Goal: Transaction & Acquisition: Purchase product/service

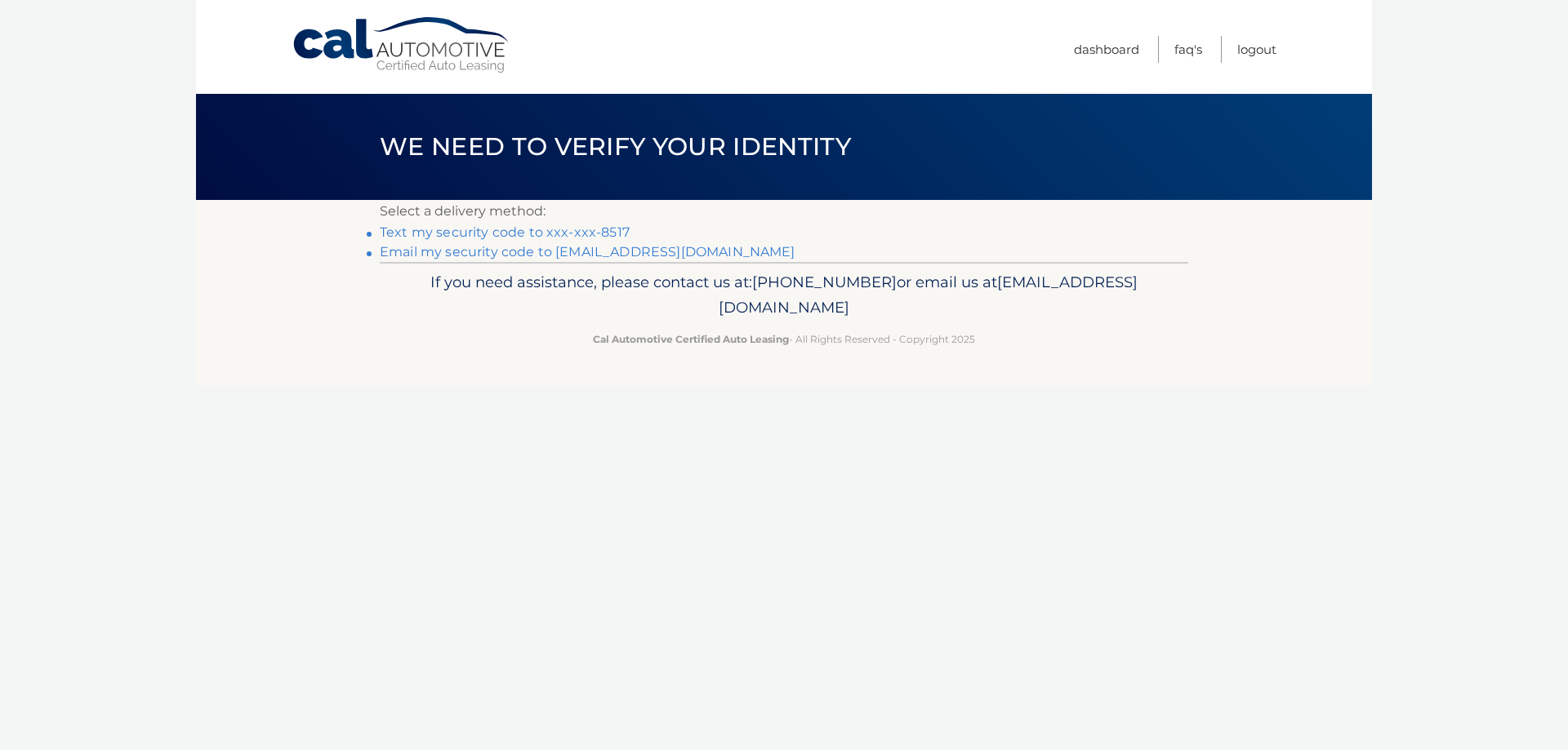
click at [576, 235] on link "Text my security code to xxx-xxx-8517" at bounding box center [505, 232] width 250 height 16
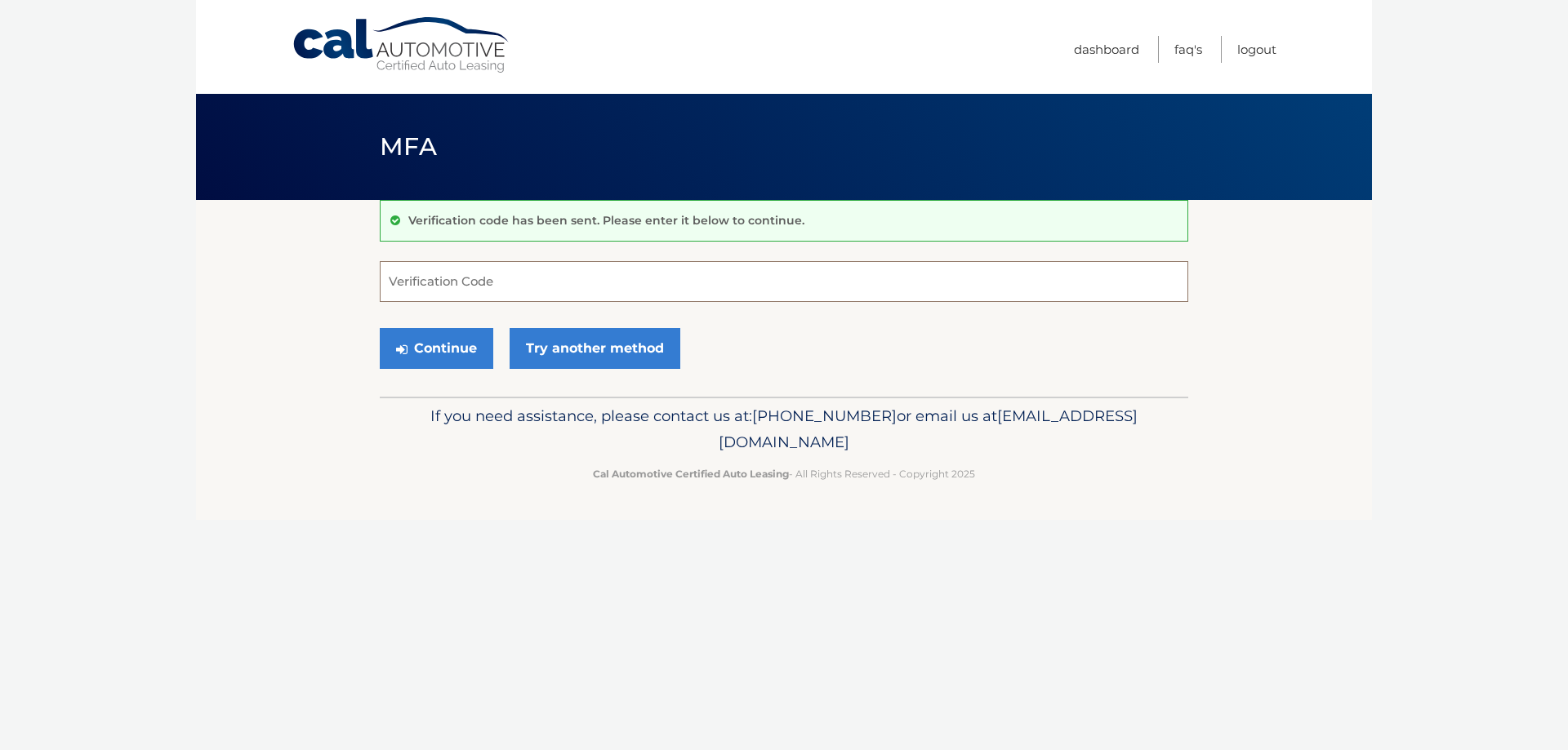
click at [572, 271] on input "Verification Code" at bounding box center [784, 282] width 808 height 41
type input "855378"
click at [443, 353] on button "Continue" at bounding box center [436, 349] width 114 height 41
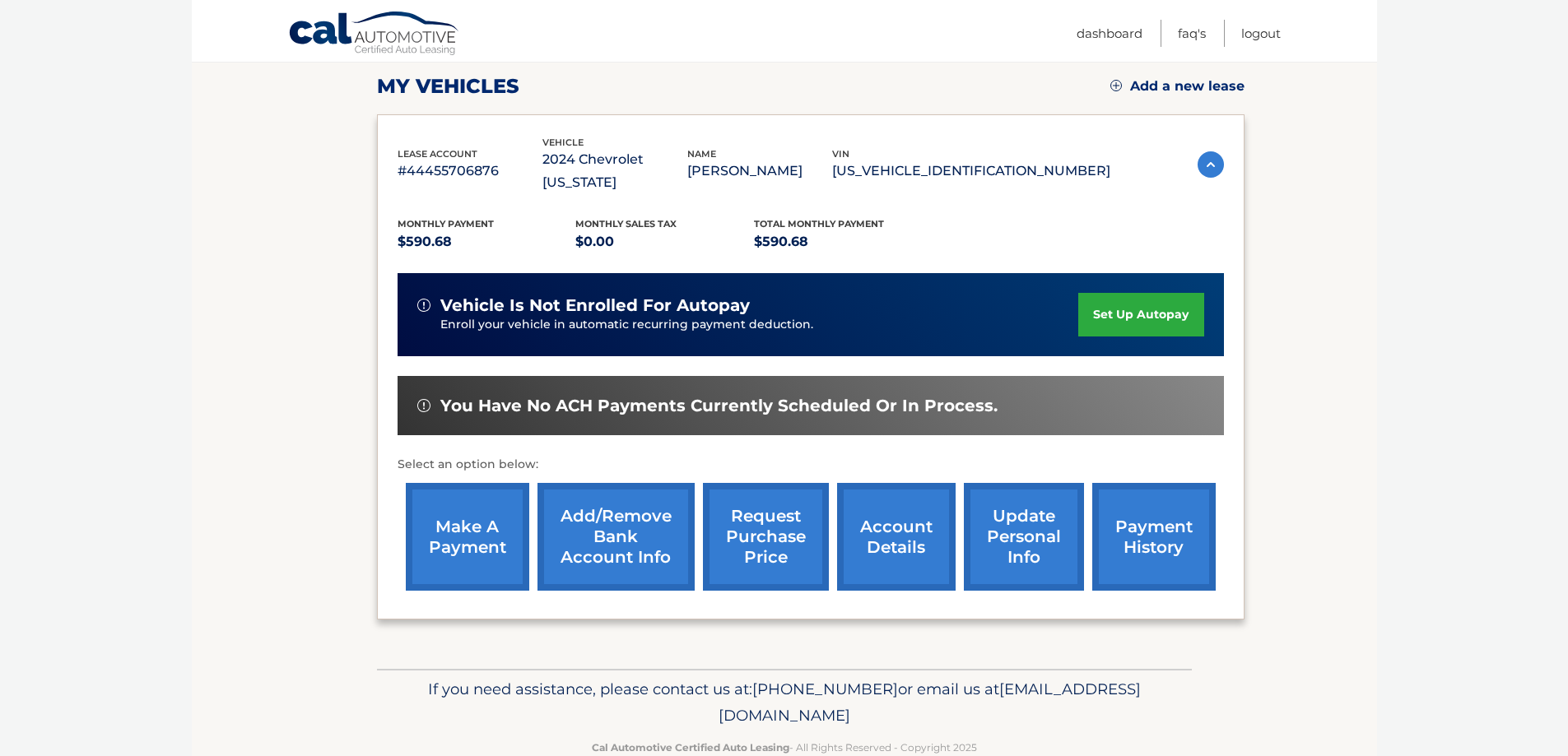
scroll to position [241, 0]
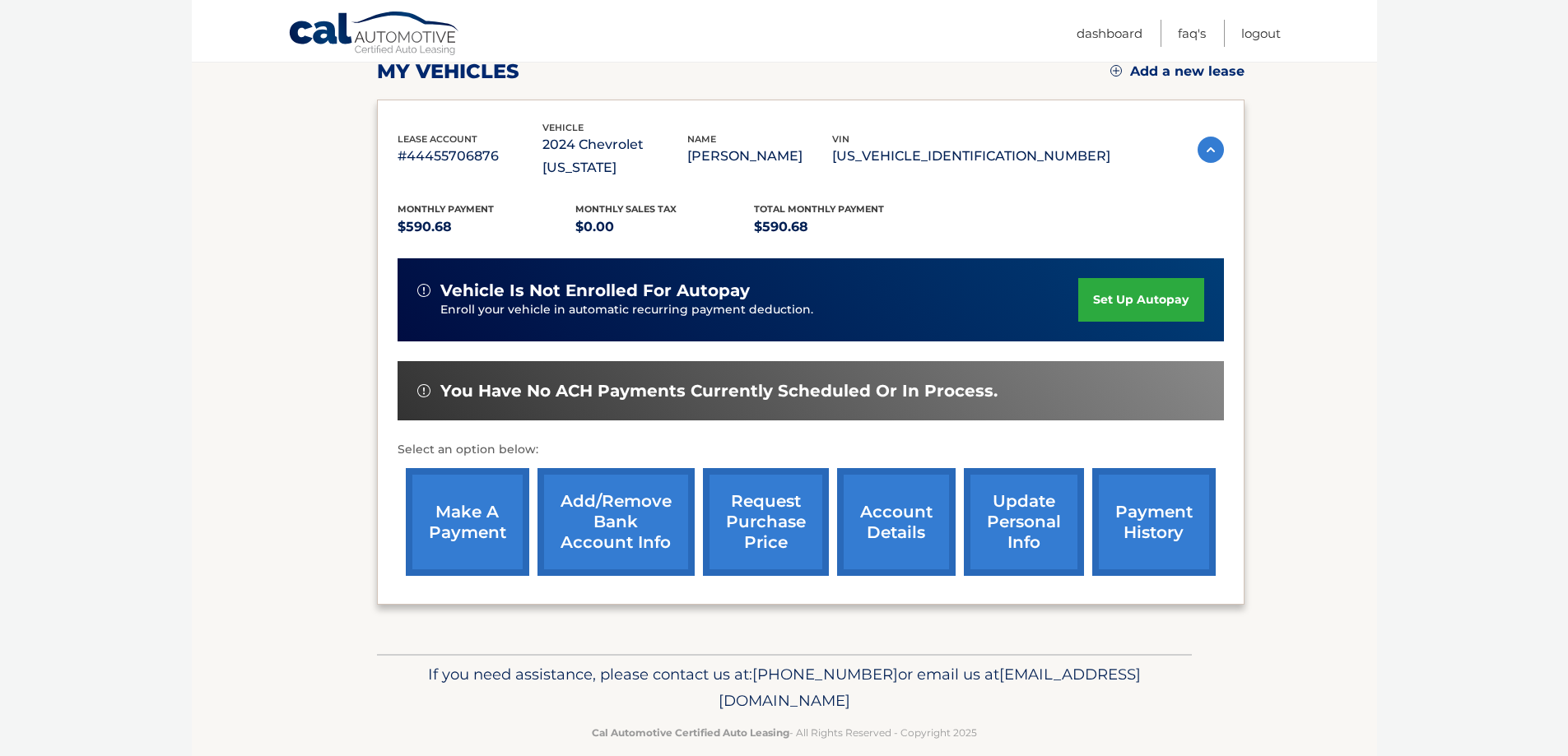
click at [474, 483] on link "make a payment" at bounding box center [468, 522] width 124 height 108
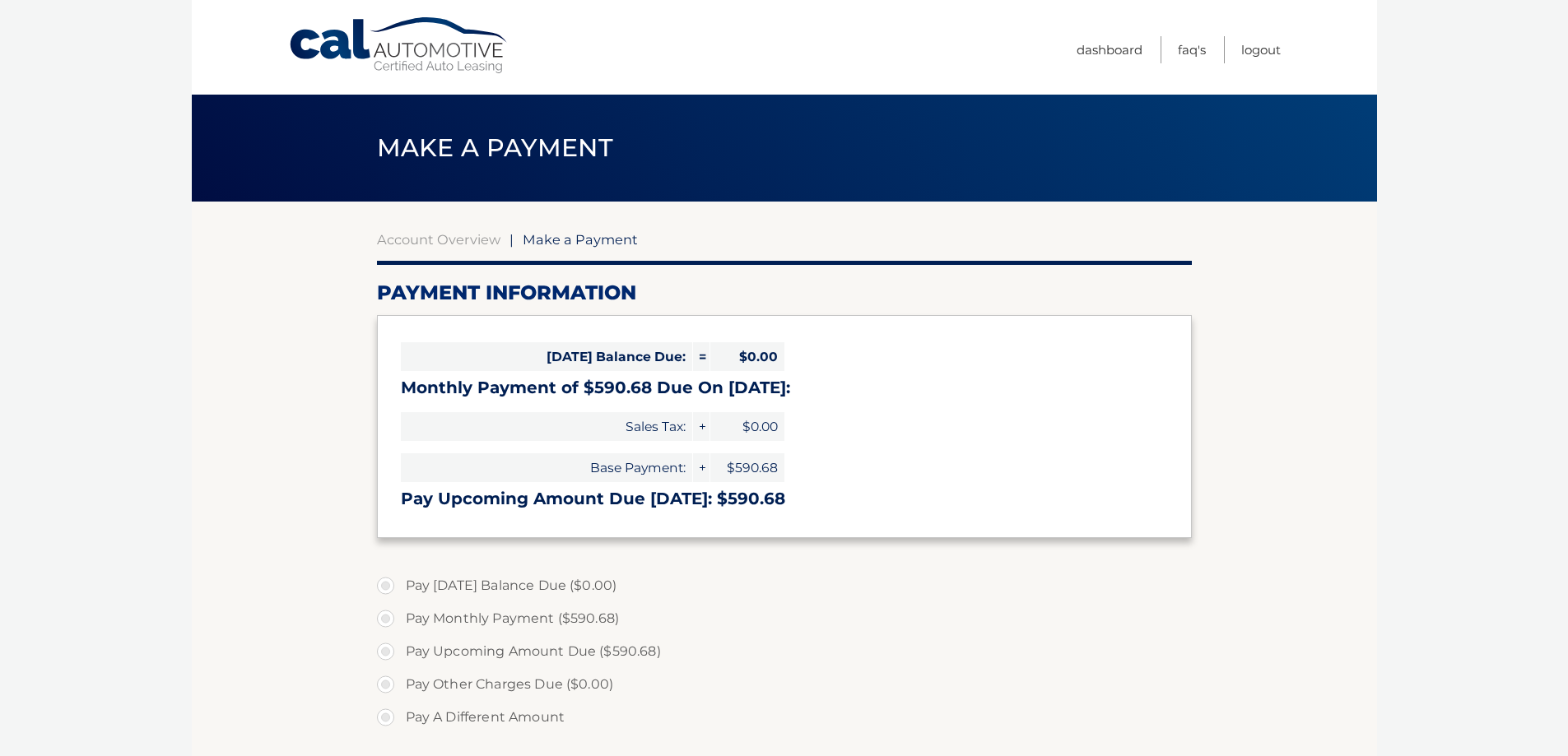
select select "ZjNiZTY3YjYtYjFlNy00YTNlLTlhMDUtNmVkYjIxNGM2MGUz"
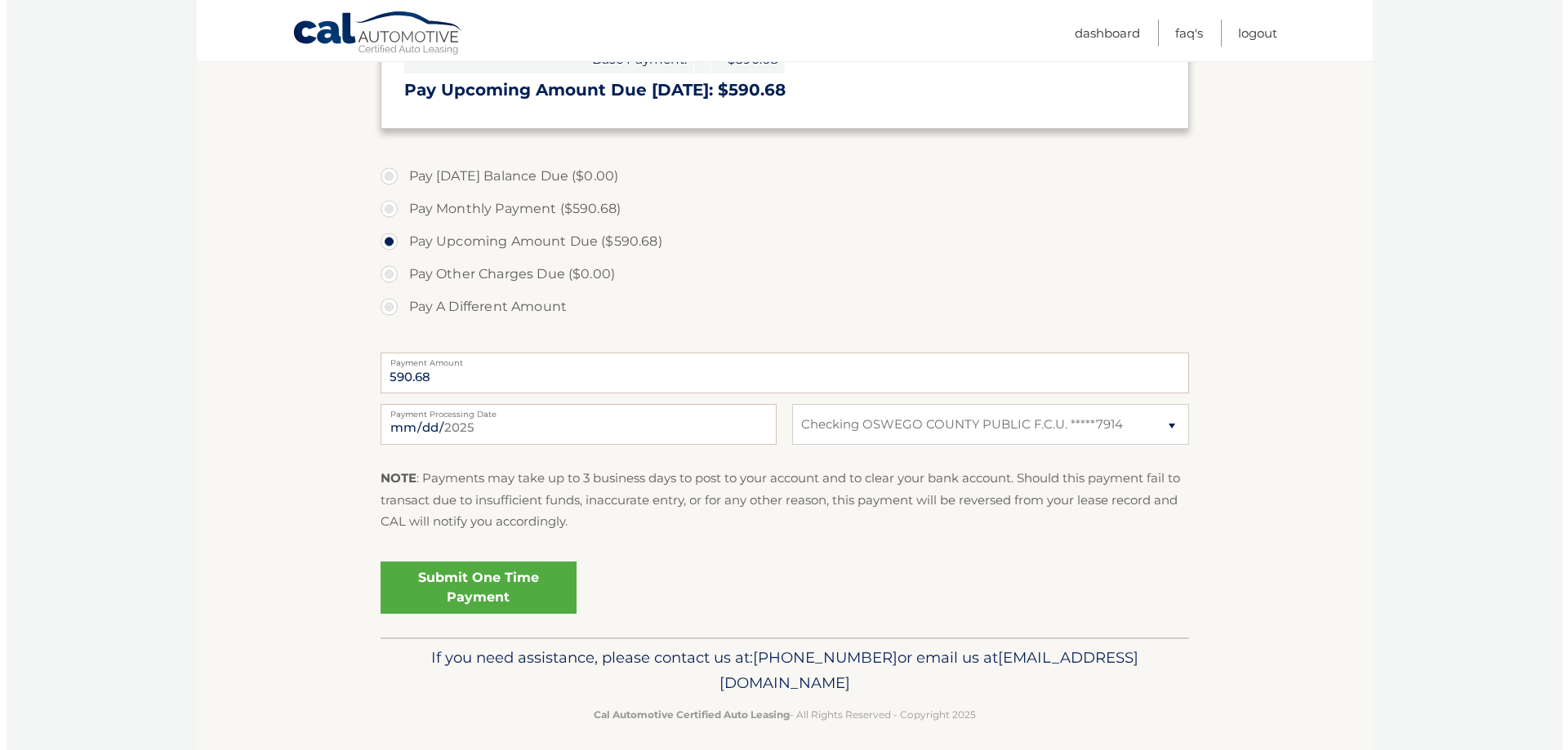
scroll to position [417, 0]
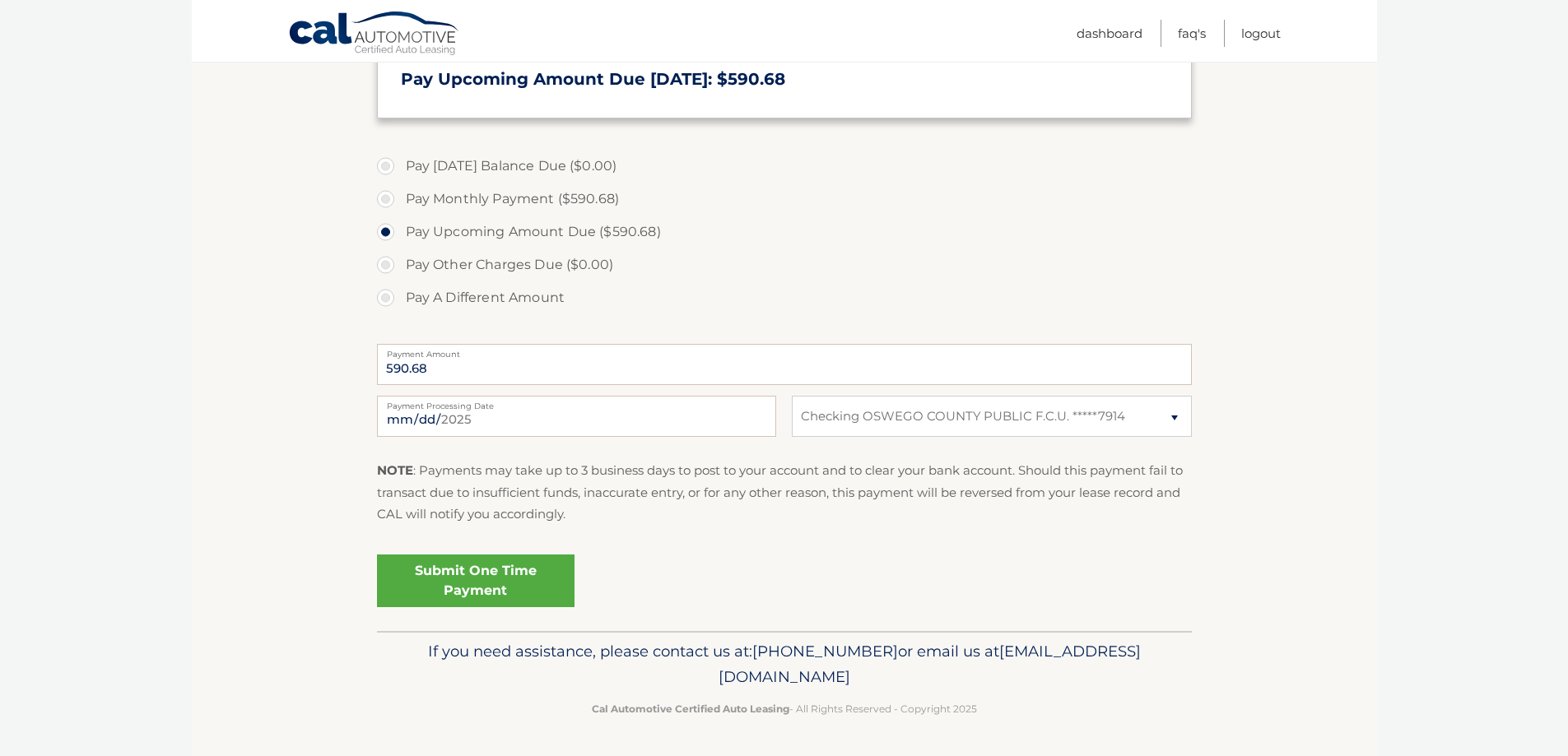
click at [473, 586] on link "Submit One Time Payment" at bounding box center [476, 581] width 198 height 53
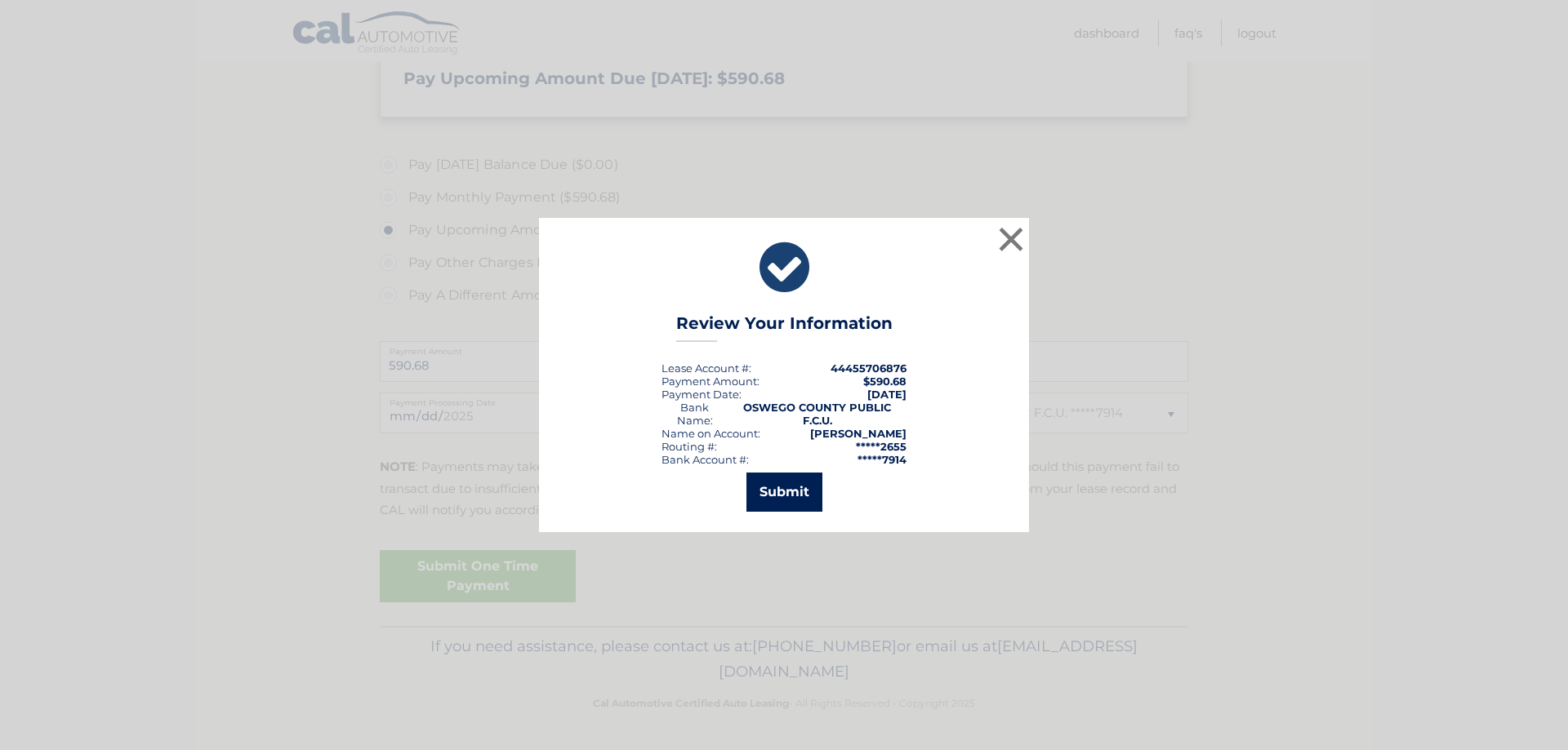
click at [781, 480] on button "Submit" at bounding box center [784, 493] width 76 height 39
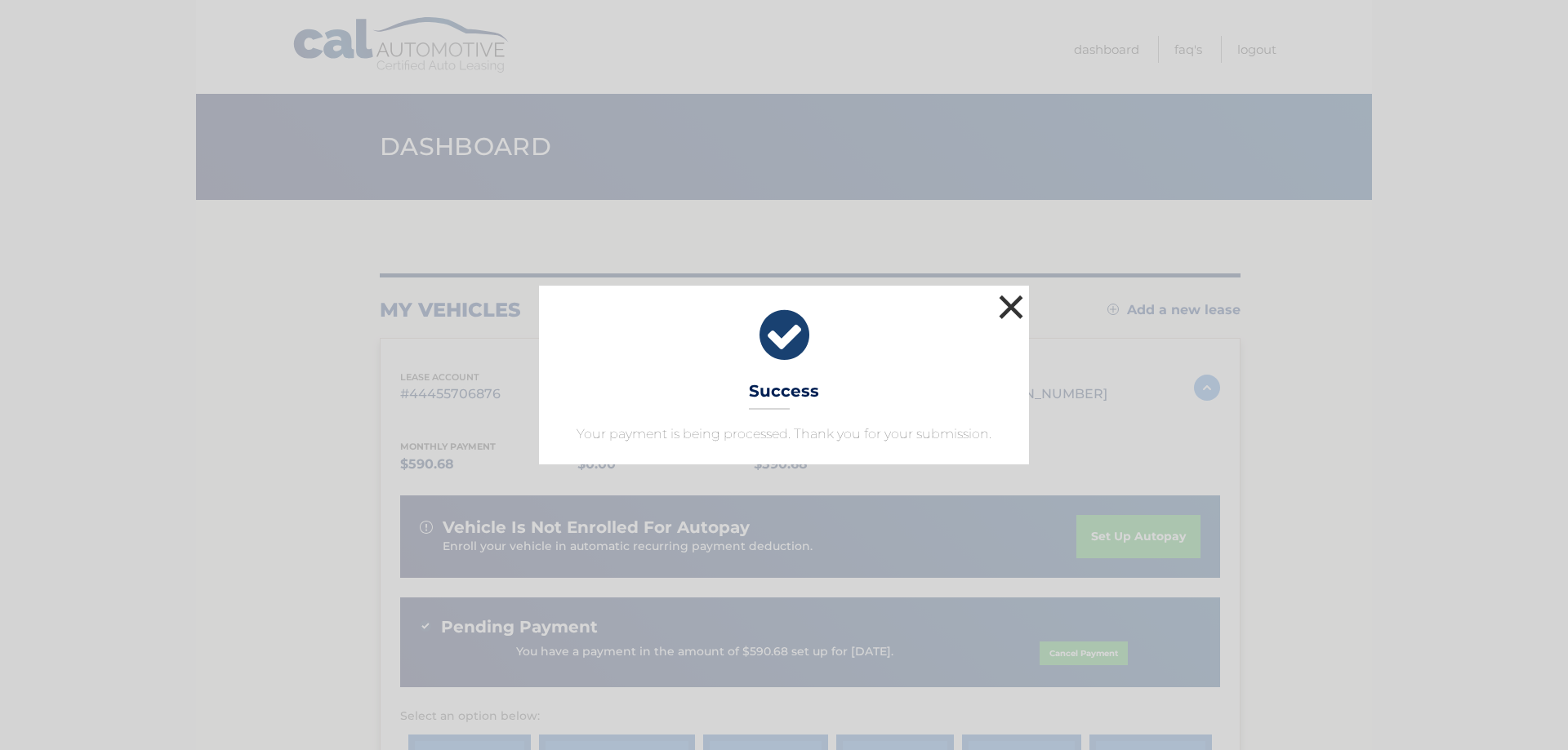
click at [1008, 310] on button "×" at bounding box center [1011, 307] width 33 height 33
